Goal: Complete application form: Complete application form

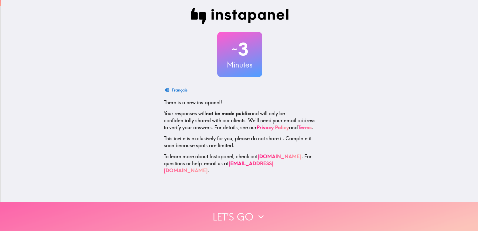
click at [258, 211] on icon "button" at bounding box center [261, 216] width 11 height 11
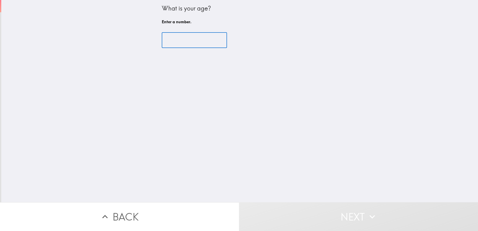
click at [188, 42] on input "number" at bounding box center [194, 41] width 65 height 16
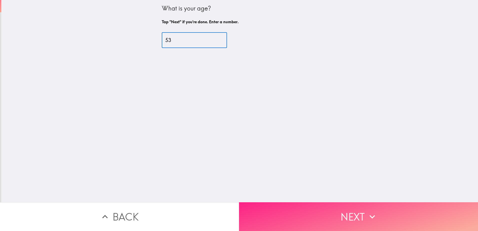
type input "53"
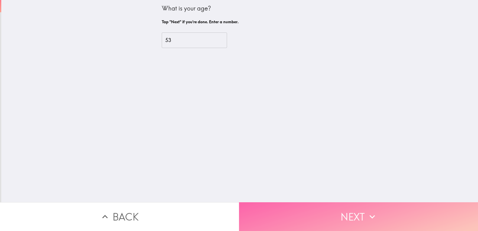
click at [326, 212] on button "Next" at bounding box center [358, 216] width 239 height 29
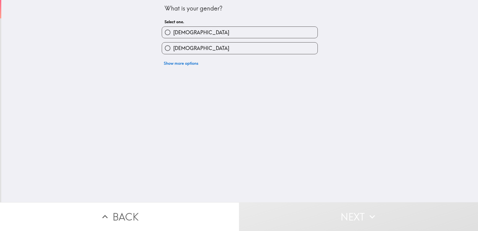
click at [201, 54] on label "[DEMOGRAPHIC_DATA]" at bounding box center [240, 48] width 156 height 11
click at [173, 54] on input "[DEMOGRAPHIC_DATA]" at bounding box center [167, 48] width 11 height 11
radio input "true"
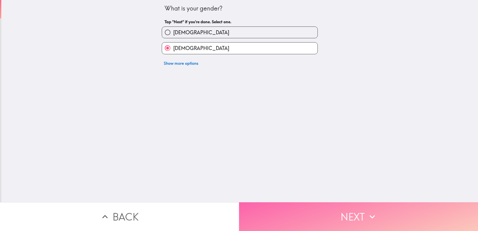
click at [337, 209] on button "Next" at bounding box center [358, 216] width 239 height 29
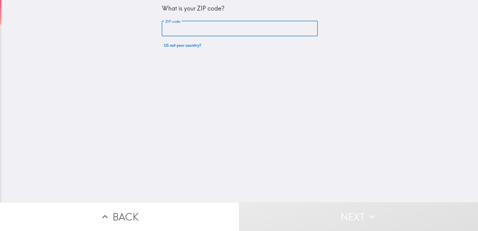
click at [186, 28] on input "ZIP code" at bounding box center [240, 29] width 156 height 16
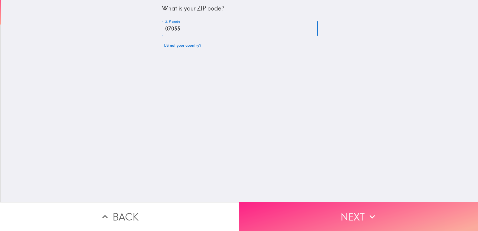
type input "07055"
click at [328, 212] on button "Next" at bounding box center [358, 216] width 239 height 29
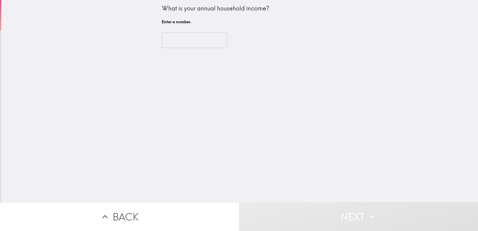
click at [178, 44] on input "number" at bounding box center [194, 41] width 65 height 16
type input "3"
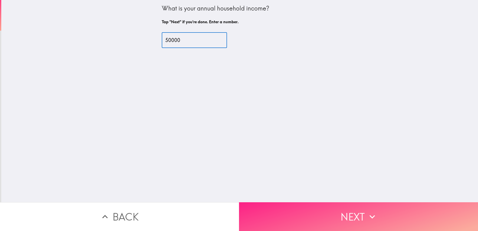
type input "50000"
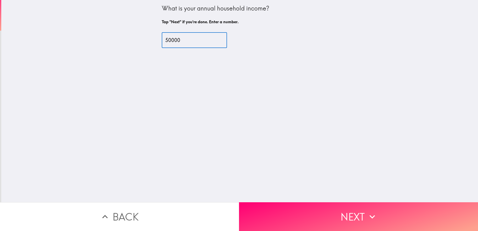
click at [333, 220] on button "Next" at bounding box center [358, 216] width 239 height 29
